Goal: Transaction & Acquisition: Purchase product/service

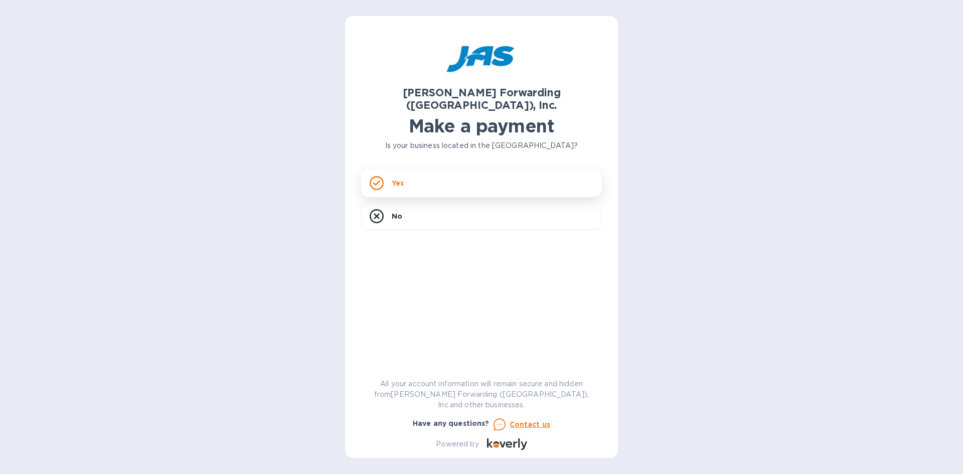
click at [403, 178] on p "Yes" at bounding box center [398, 183] width 12 height 10
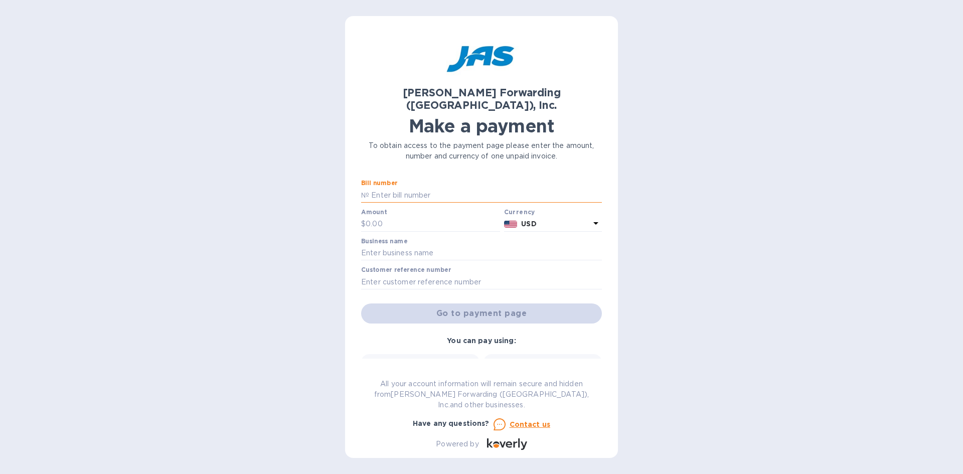
click at [417, 188] on input "text" at bounding box center [485, 195] width 233 height 15
type input "DET503348031"
type input "895.00"
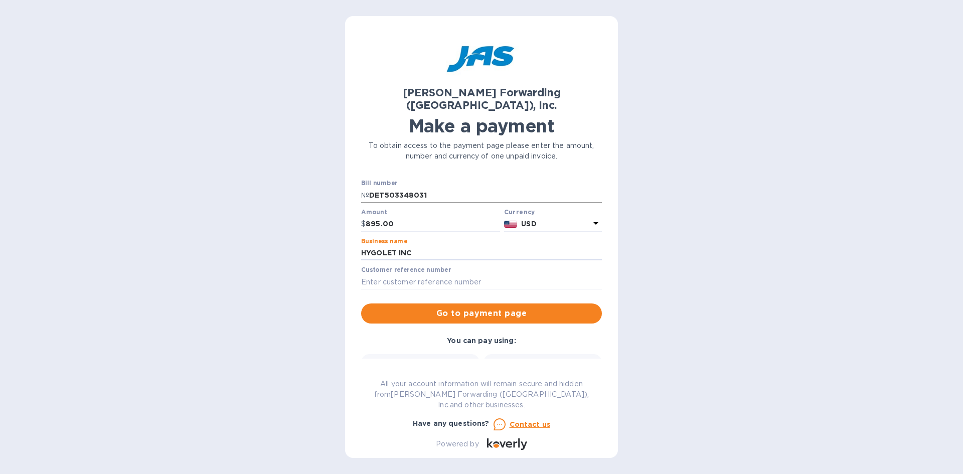
type input "HYGOLET INC"
type input "PO 25-2927"
click at [484, 307] on span "Go to payment page" at bounding box center [481, 313] width 225 height 12
